Goal: Information Seeking & Learning: Check status

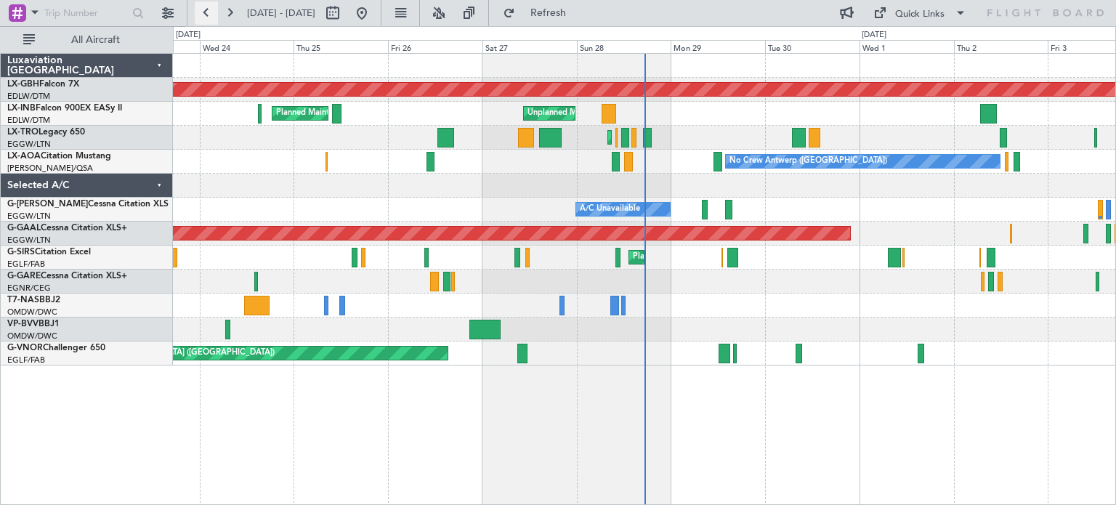
click at [206, 13] on button at bounding box center [206, 12] width 23 height 23
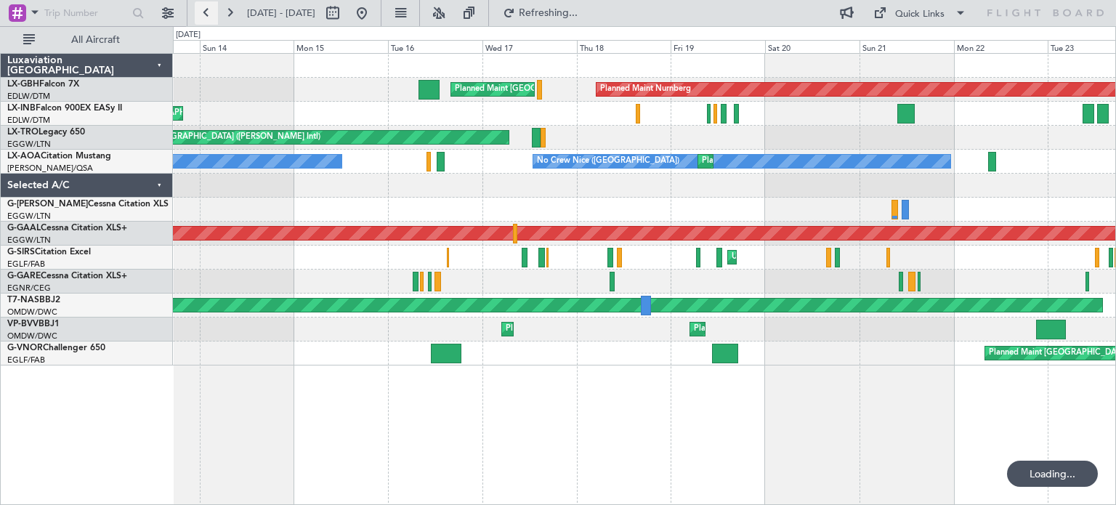
click at [206, 13] on button at bounding box center [206, 12] width 23 height 23
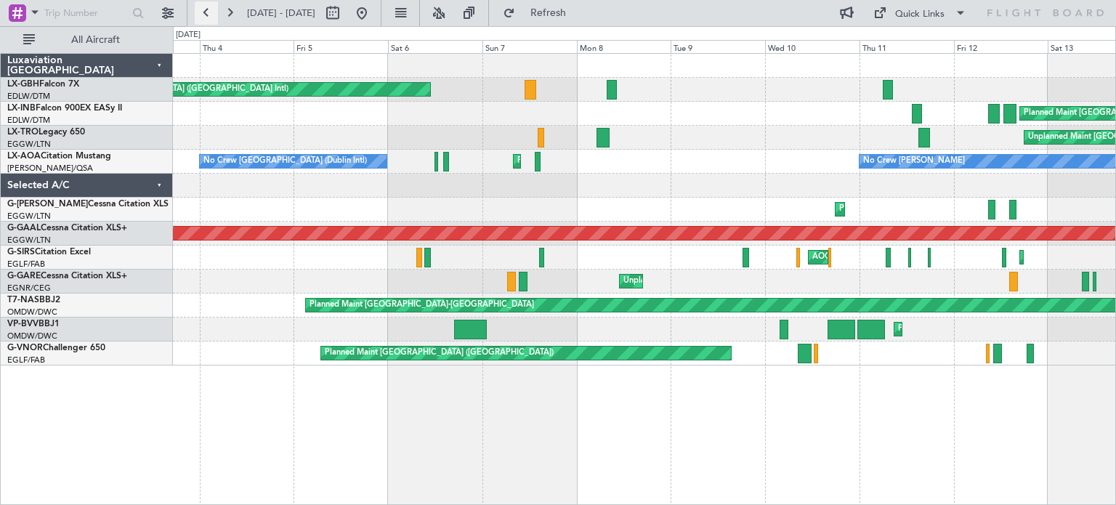
click at [206, 13] on button at bounding box center [206, 12] width 23 height 23
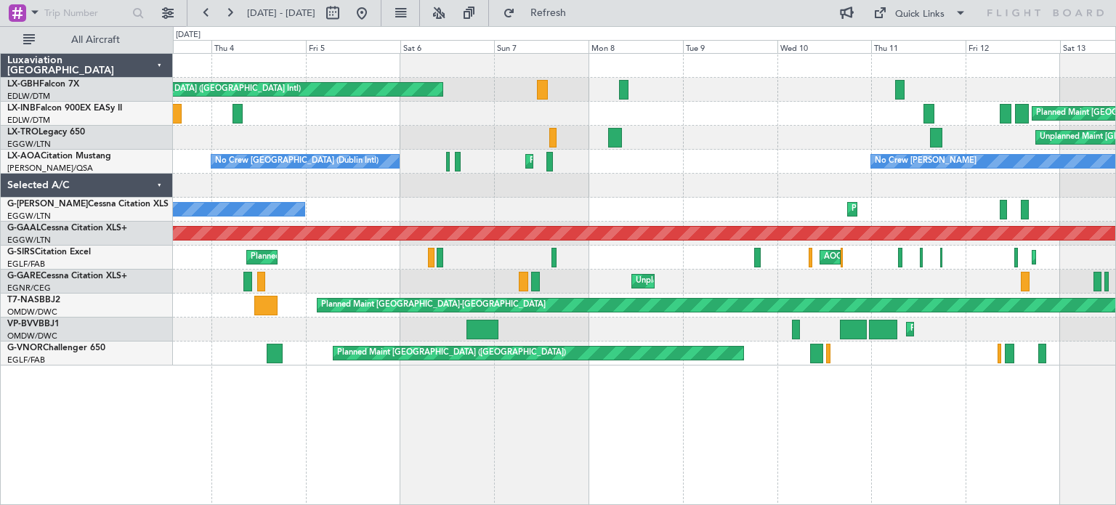
click at [201, 342] on div "Planned Maint [GEOGRAPHIC_DATA] ([GEOGRAPHIC_DATA] Intl) Planned Maint [GEOGRAP…" at bounding box center [644, 210] width 942 height 312
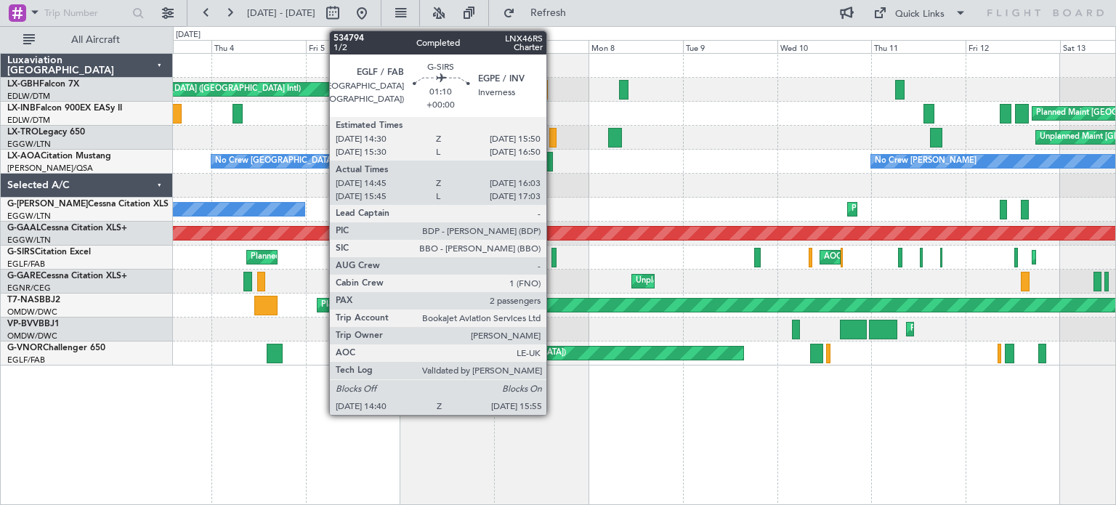
click at [554, 255] on div at bounding box center [553, 258] width 5 height 20
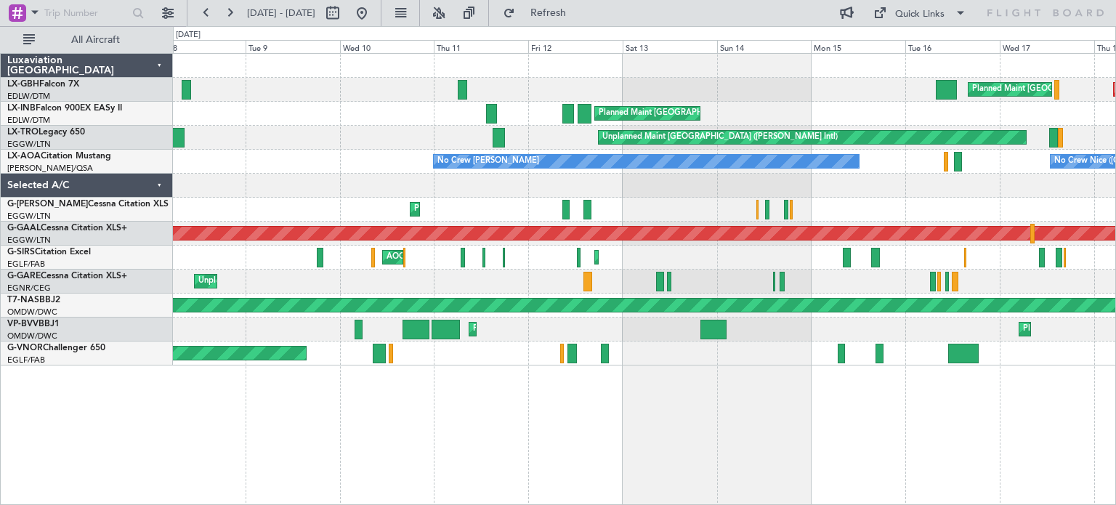
click at [273, 185] on div "Planned Maint [GEOGRAPHIC_DATA] ([GEOGRAPHIC_DATA]) Planned Maint Nurnberg Plan…" at bounding box center [644, 210] width 942 height 312
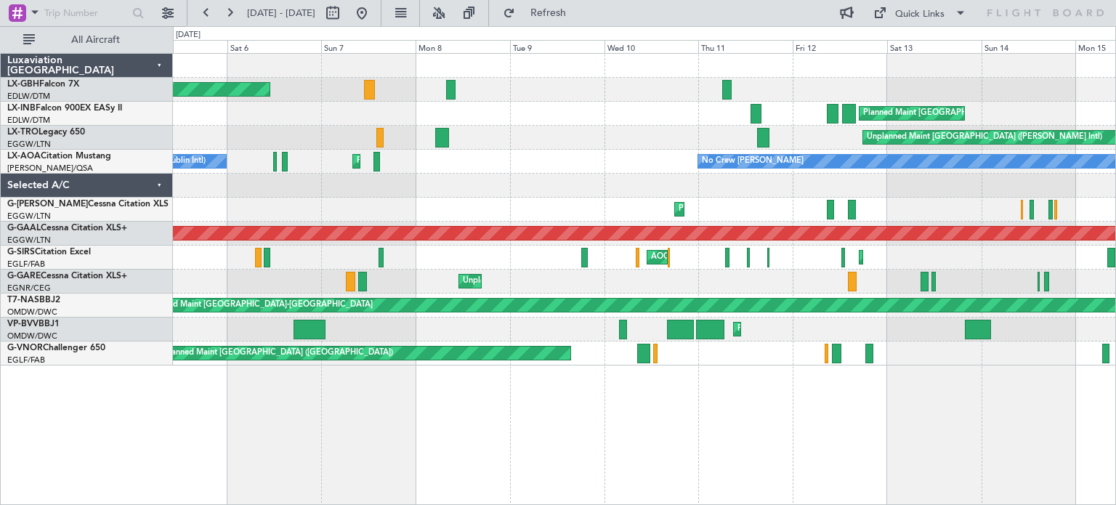
click at [612, 214] on div "Planned Maint [GEOGRAPHIC_DATA] ([GEOGRAPHIC_DATA] Intl) Planned Maint [GEOGRAP…" at bounding box center [644, 210] width 942 height 312
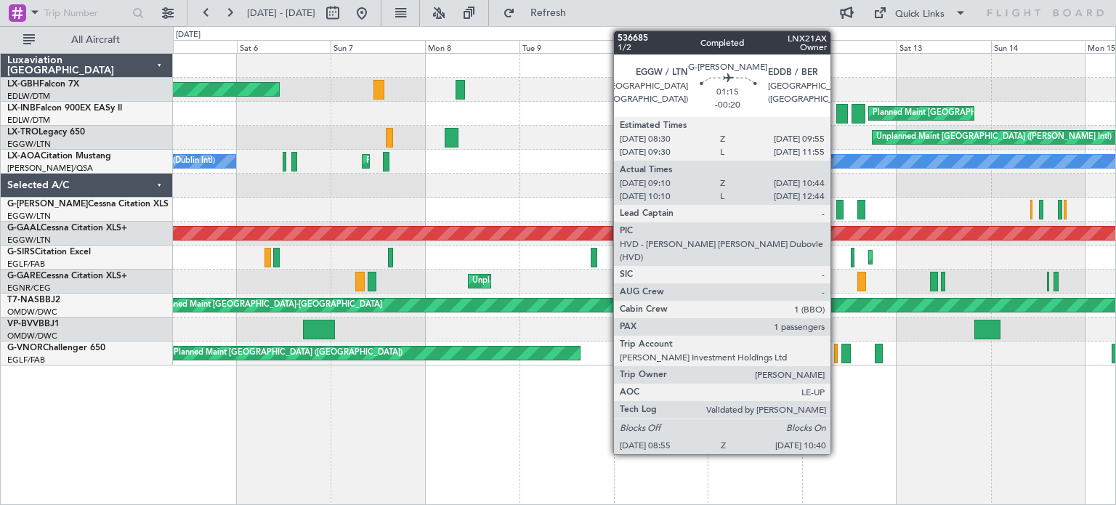
click at [837, 202] on div at bounding box center [839, 210] width 7 height 20
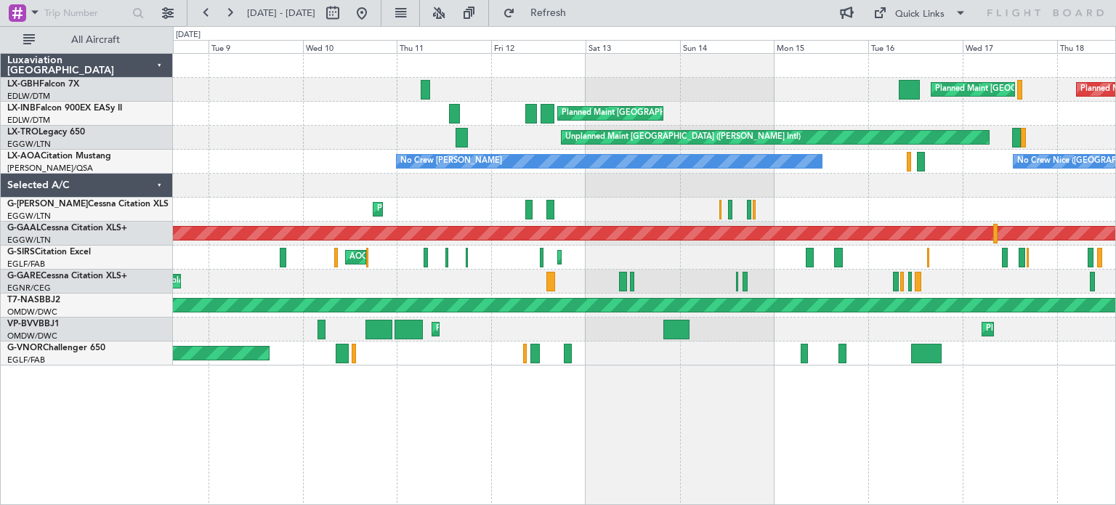
click at [163, 287] on div "Planned Maint [GEOGRAPHIC_DATA] ([GEOGRAPHIC_DATA]) Planned Maint Nurnberg Plan…" at bounding box center [558, 265] width 1116 height 479
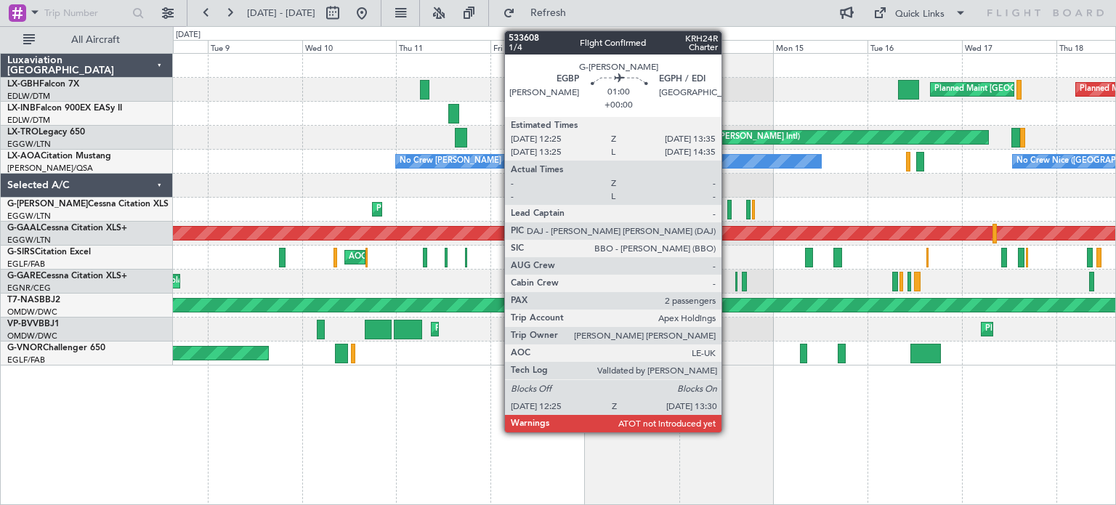
click at [728, 205] on div at bounding box center [729, 210] width 4 height 20
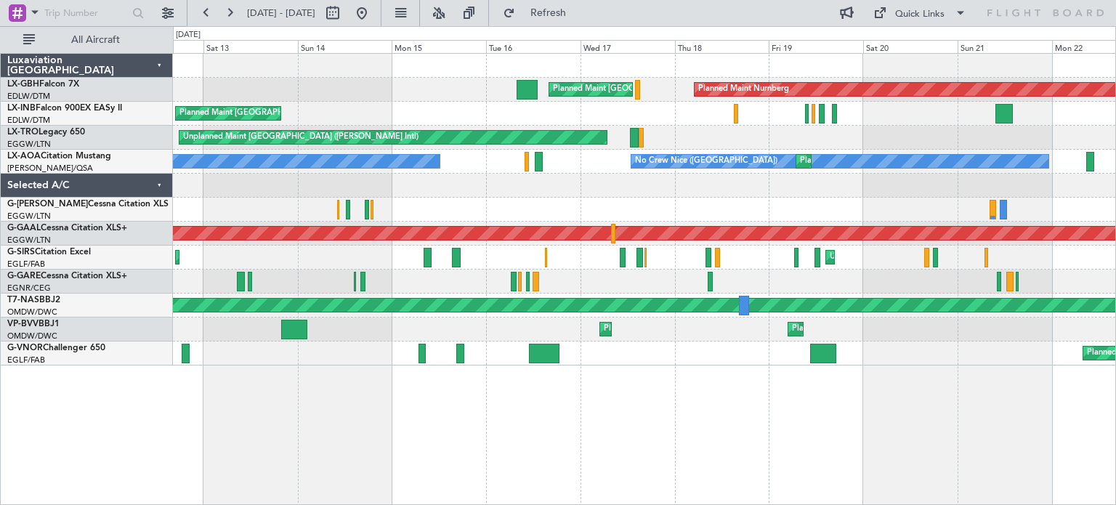
click at [357, 310] on div "Planned Maint [GEOGRAPHIC_DATA]-[GEOGRAPHIC_DATA]" at bounding box center [330, 305] width 1738 height 13
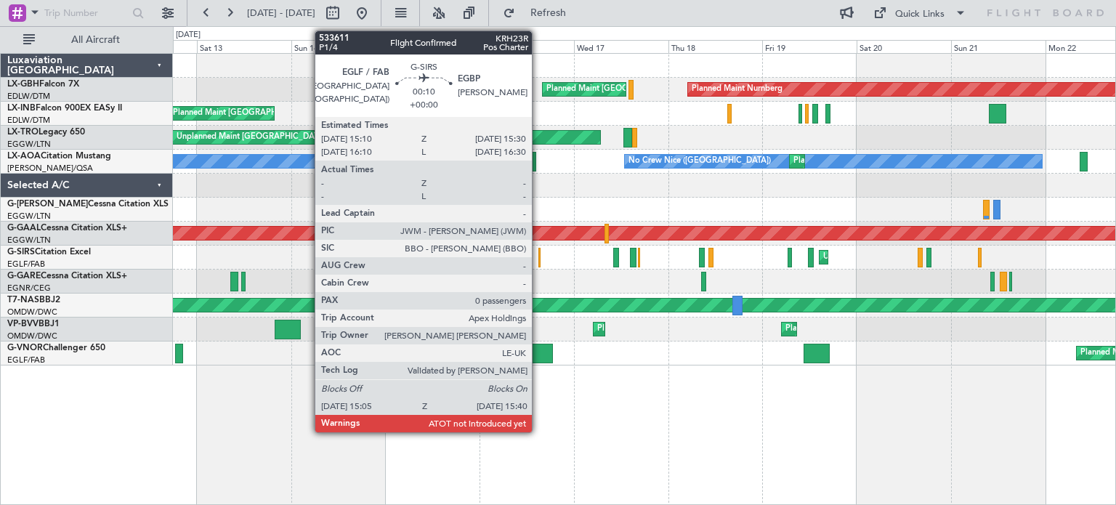
click at [538, 252] on div at bounding box center [539, 258] width 3 height 20
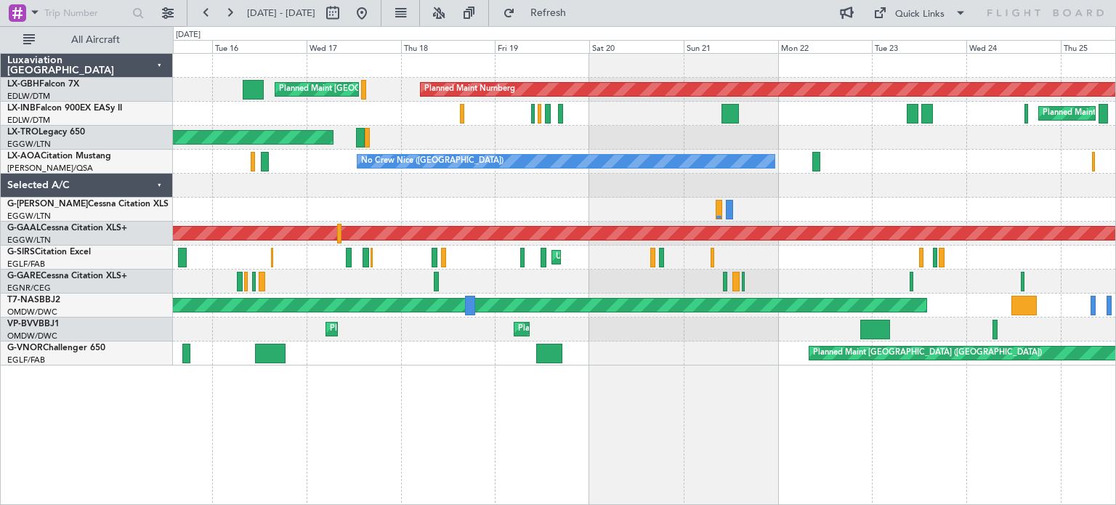
click at [187, 172] on div "Planned Maint Nurnberg Planned Maint [GEOGRAPHIC_DATA] ([GEOGRAPHIC_DATA]) Plan…" at bounding box center [644, 210] width 942 height 312
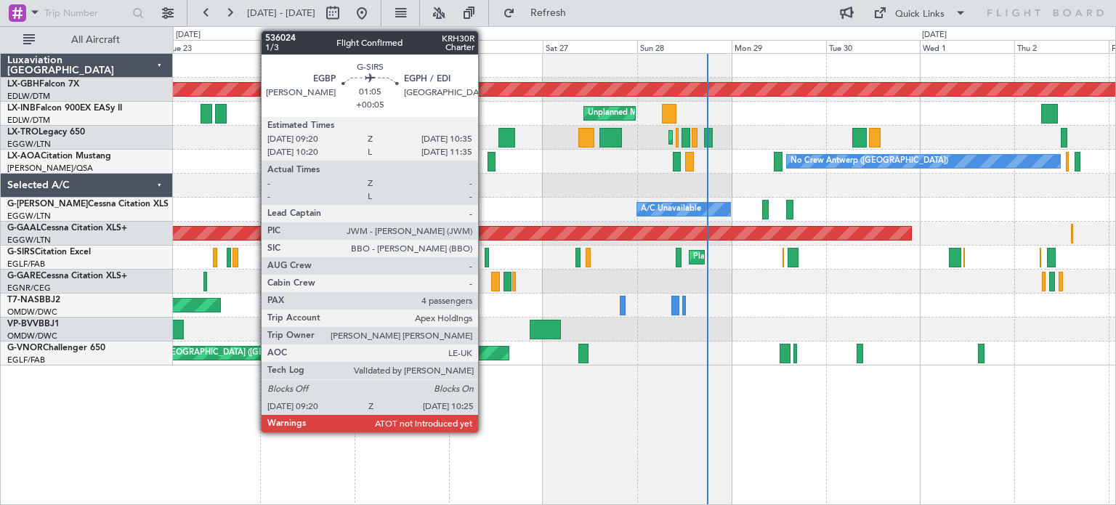
click at [485, 252] on div at bounding box center [487, 258] width 4 height 20
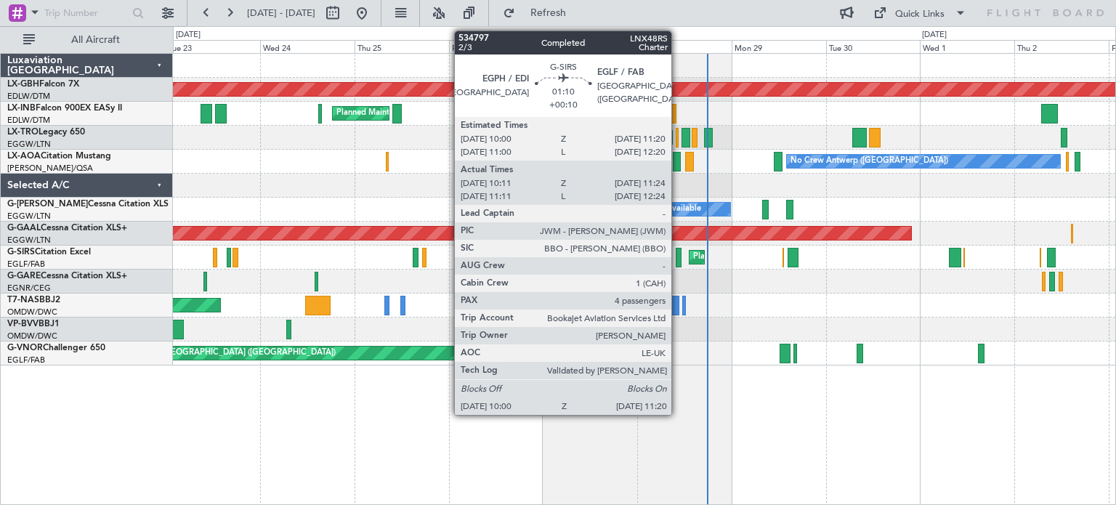
click at [678, 250] on div at bounding box center [679, 258] width 6 height 20
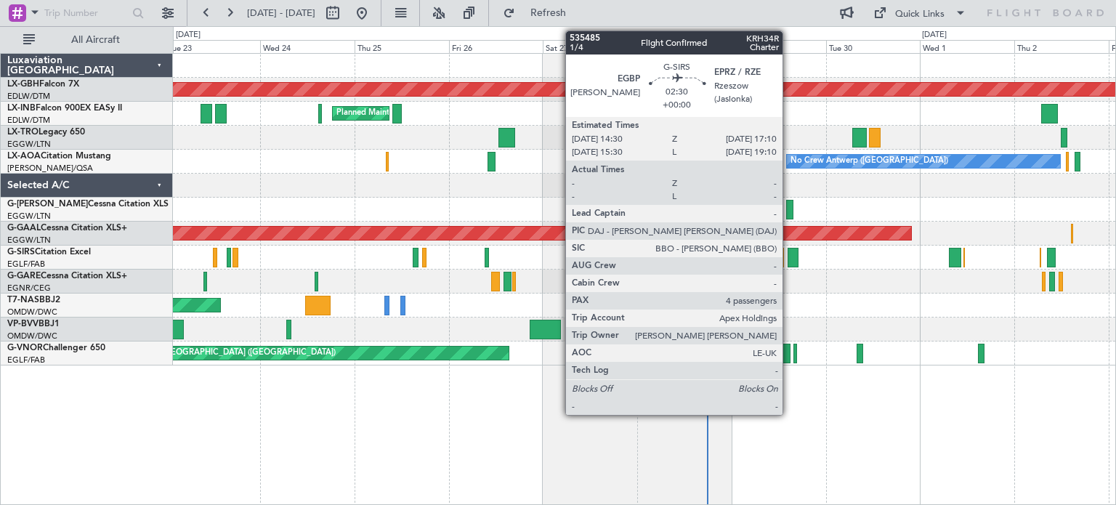
click at [789, 258] on div at bounding box center [792, 258] width 11 height 20
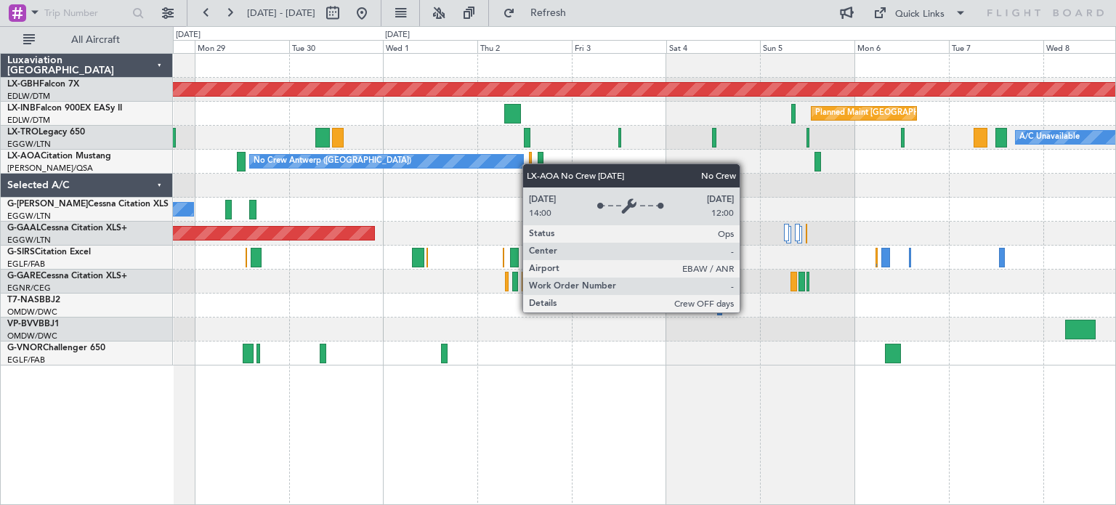
click at [496, 156] on div "Planned Maint Nurnberg Planned Maint [GEOGRAPHIC_DATA] ([GEOGRAPHIC_DATA]) Unpl…" at bounding box center [644, 210] width 942 height 312
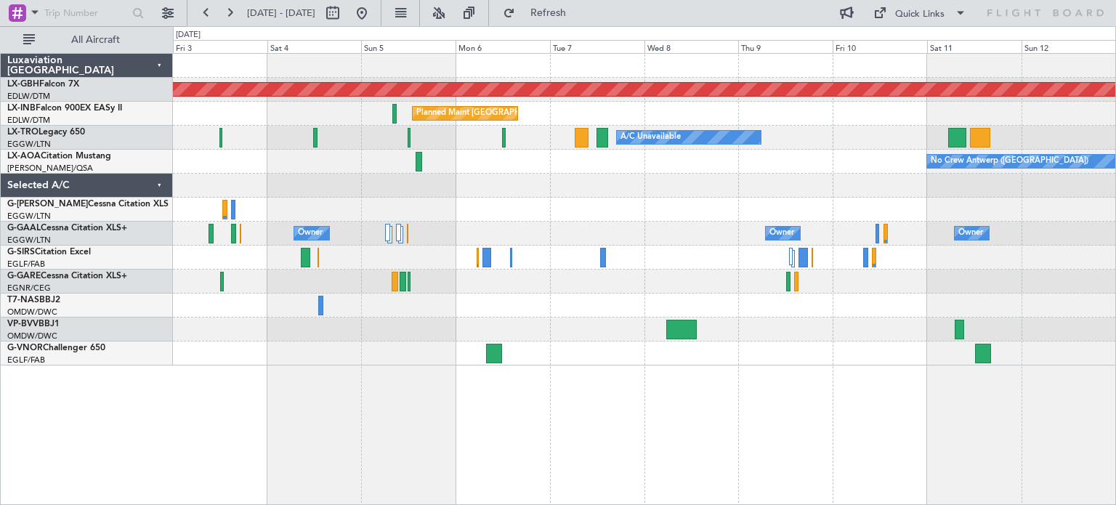
click at [374, 189] on div "Planned Maint Nurnberg Planned Maint [GEOGRAPHIC_DATA] ([GEOGRAPHIC_DATA]) A/C …" at bounding box center [644, 210] width 942 height 312
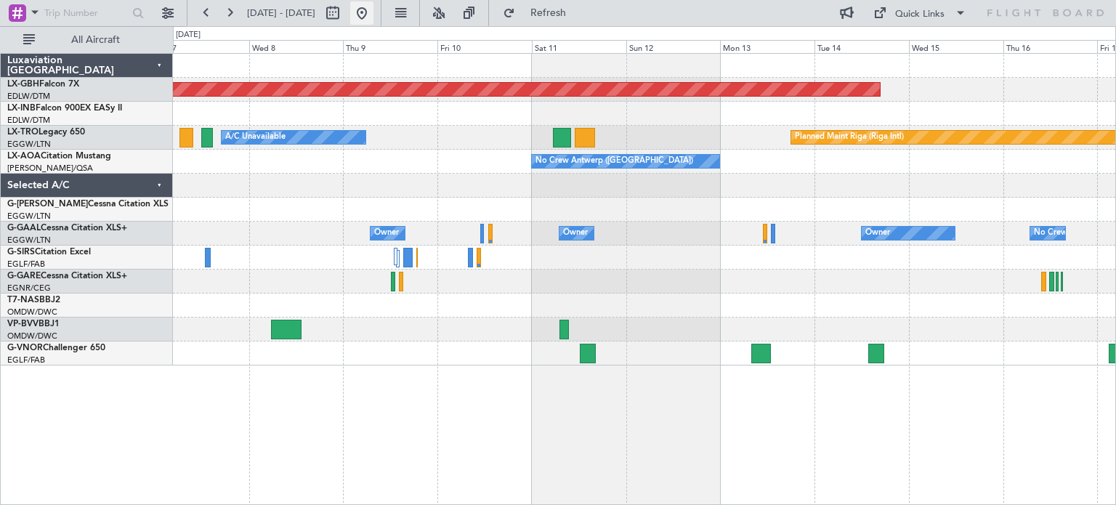
click at [373, 14] on button at bounding box center [361, 12] width 23 height 23
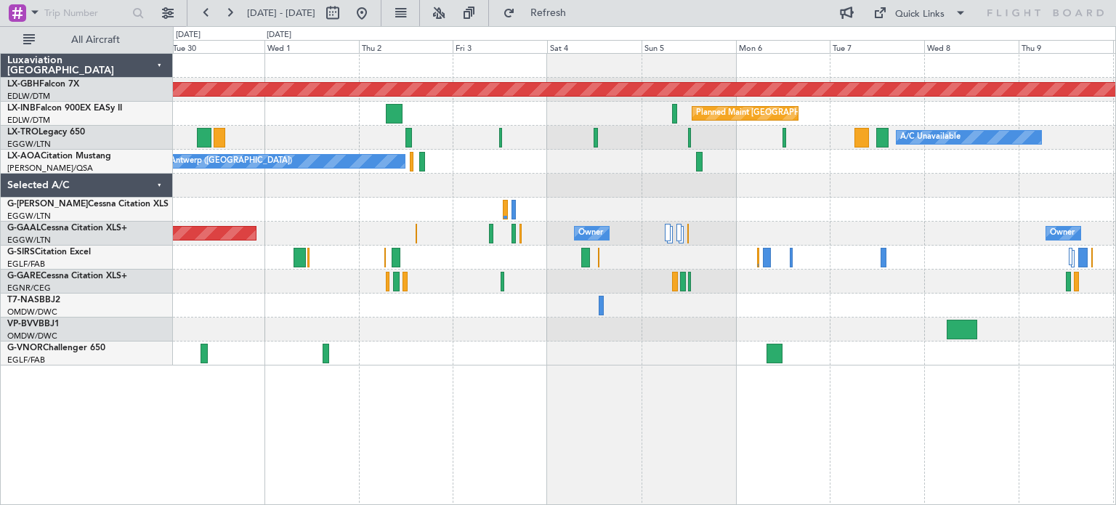
click at [283, 293] on div "Planned Maint Nurnberg Planned Maint [GEOGRAPHIC_DATA] ([GEOGRAPHIC_DATA]) Unpl…" at bounding box center [644, 210] width 942 height 312
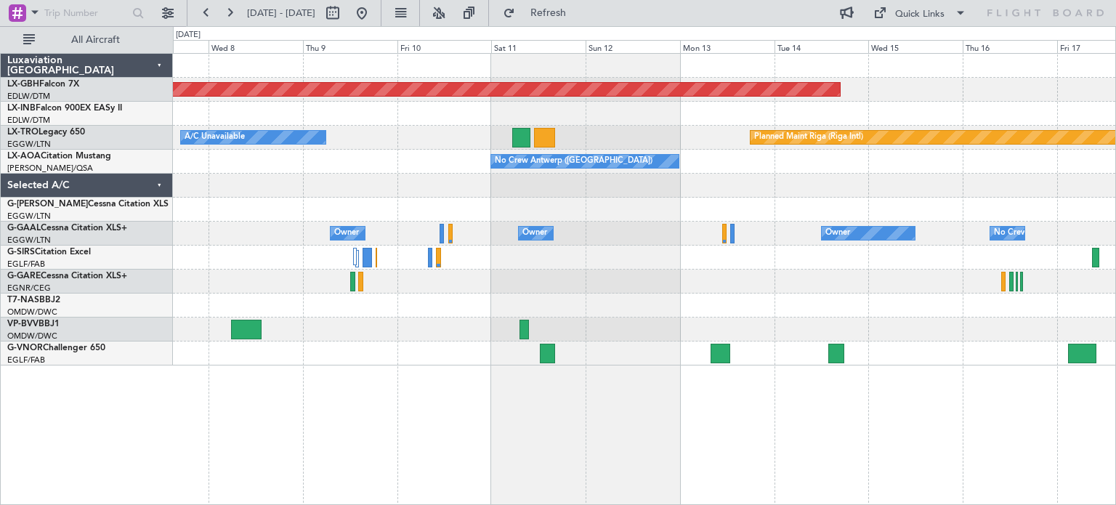
click at [1101, 275] on div "Planned Maint Nurnberg Planned Maint [GEOGRAPHIC_DATA] ([GEOGRAPHIC_DATA]) Plan…" at bounding box center [644, 210] width 942 height 312
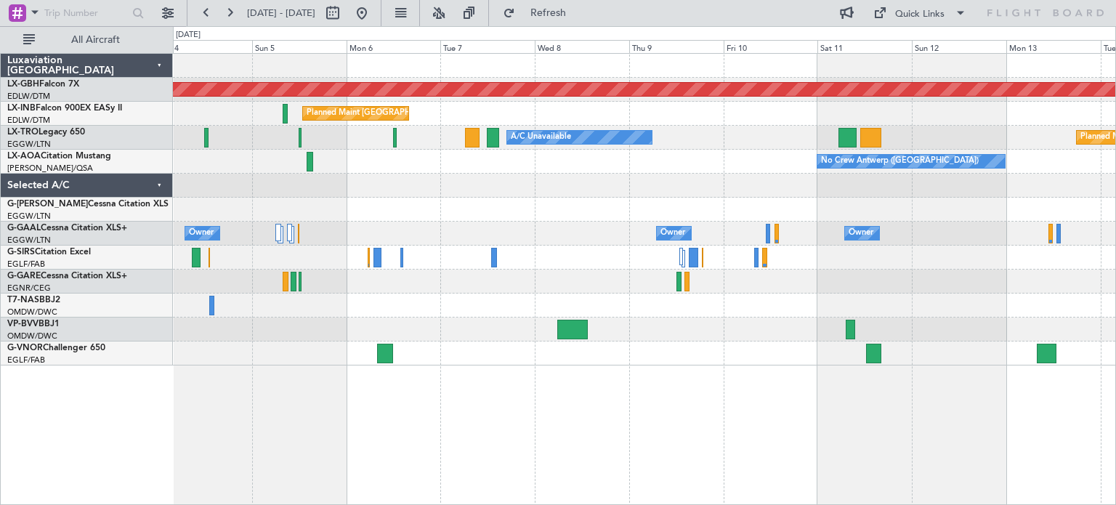
click at [1115, 222] on div "Planned Maint Nurnberg Planned Maint [GEOGRAPHIC_DATA] ([GEOGRAPHIC_DATA]) Plan…" at bounding box center [558, 265] width 1116 height 479
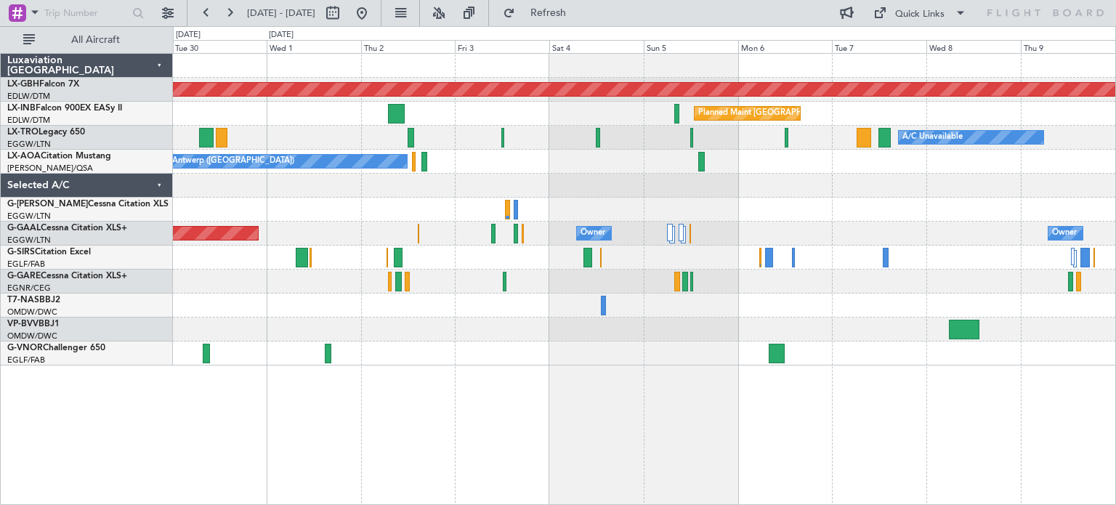
click at [1000, 255] on div "Planned Maint Nurnberg Planned Maint [GEOGRAPHIC_DATA] ([GEOGRAPHIC_DATA]) Unpl…" at bounding box center [644, 210] width 942 height 312
